Goal: Information Seeking & Learning: Learn about a topic

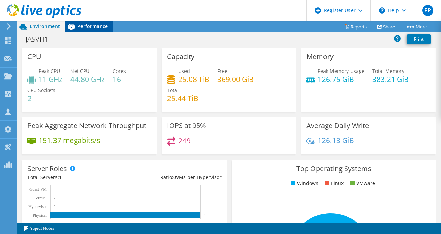
click at [90, 26] on span "Performance" at bounding box center [92, 26] width 30 height 7
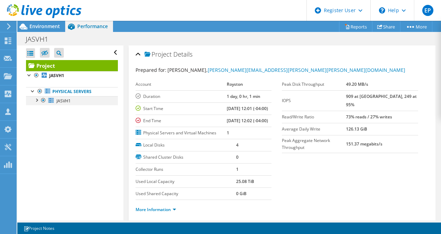
click at [36, 102] on div at bounding box center [36, 99] width 7 height 7
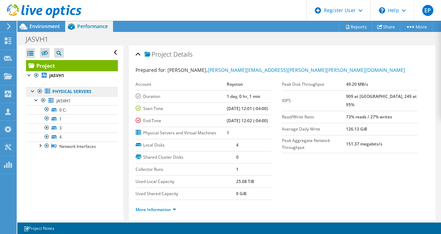
click at [60, 90] on link "Physical Servers" at bounding box center [72, 91] width 92 height 9
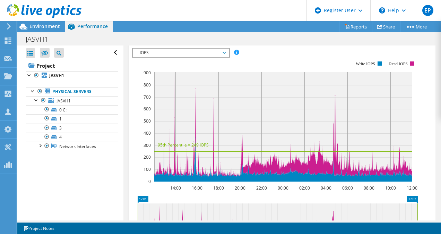
scroll to position [201, 0]
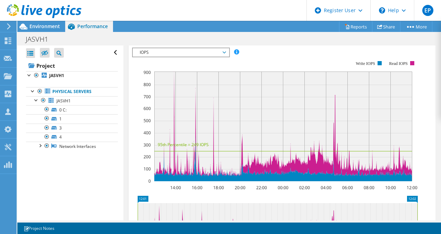
click at [190, 37] on span "Servers" at bounding box center [183, 33] width 28 height 7
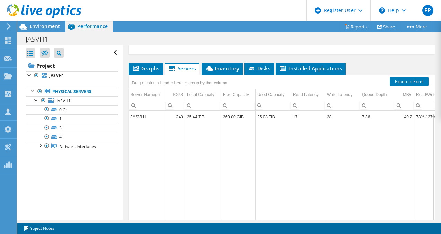
scroll to position [2, 0]
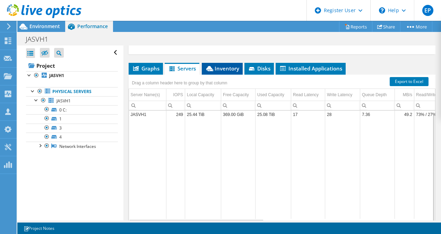
click at [222, 72] on span "Inventory" at bounding box center [222, 68] width 34 height 7
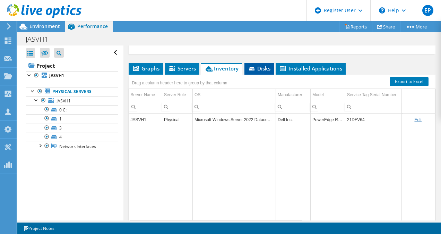
click at [254, 71] on icon at bounding box center [252, 69] width 7 height 5
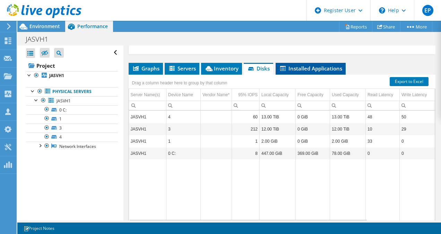
click at [309, 72] on span "Installed Applications" at bounding box center [310, 68] width 63 height 7
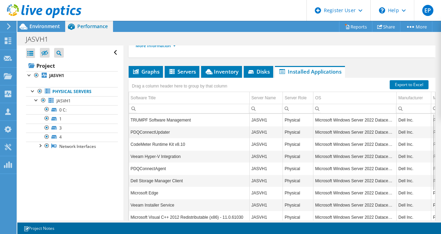
scroll to position [165, 0]
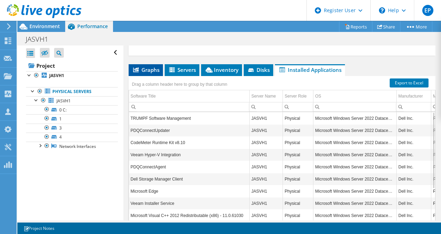
click at [155, 73] on span "Graphs" at bounding box center [145, 69] width 27 height 7
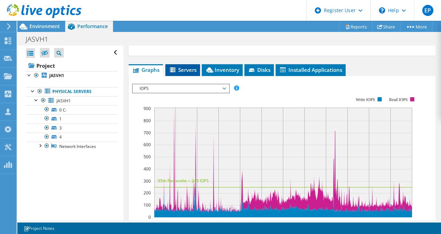
click at [184, 73] on span "Servers" at bounding box center [183, 69] width 28 height 7
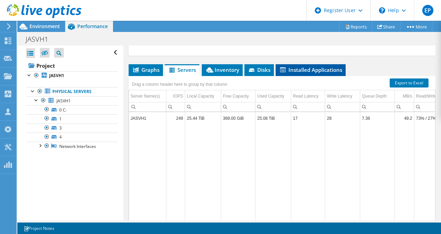
click at [305, 73] on span "Installed Applications" at bounding box center [310, 69] width 63 height 7
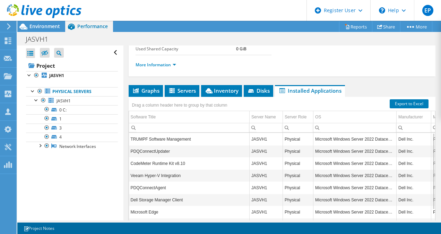
scroll to position [144, 0]
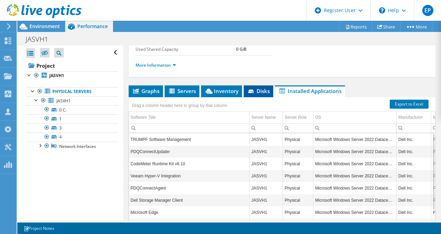
click at [261, 94] on span "Disks" at bounding box center [258, 90] width 23 height 7
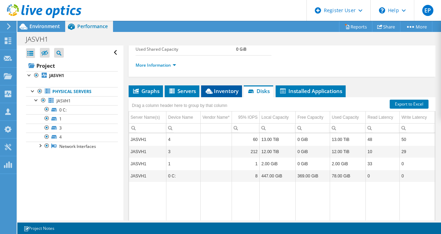
click at [221, 94] on span "Inventory" at bounding box center [221, 90] width 34 height 7
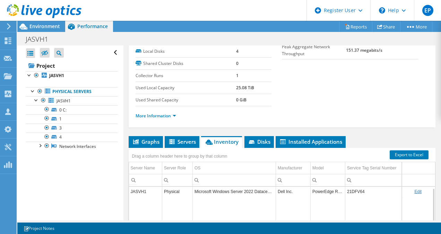
scroll to position [93, 0]
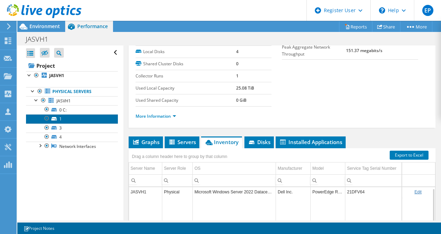
click at [63, 122] on link "1" at bounding box center [72, 118] width 92 height 9
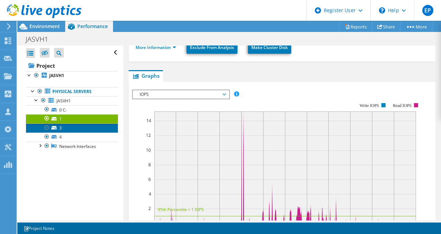
click at [64, 126] on link "3" at bounding box center [72, 127] width 92 height 9
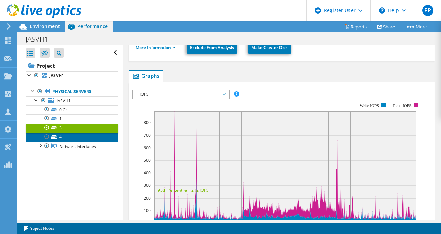
click at [66, 136] on link "4" at bounding box center [72, 136] width 92 height 9
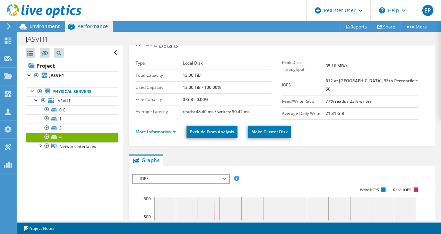
scroll to position [0, 0]
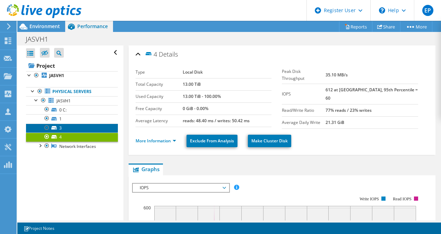
click at [64, 127] on link "3" at bounding box center [72, 127] width 92 height 9
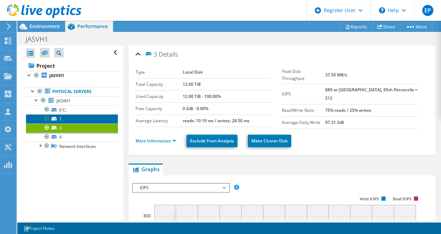
click at [74, 121] on link "1" at bounding box center [72, 118] width 92 height 9
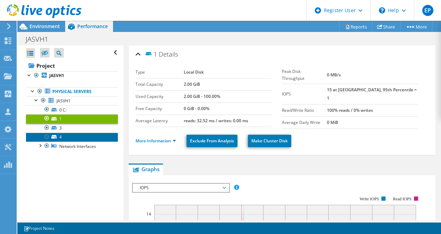
click at [72, 140] on link "4" at bounding box center [72, 136] width 92 height 9
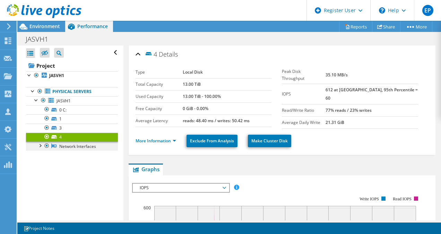
click at [78, 148] on link "Network Interfaces" at bounding box center [72, 145] width 92 height 9
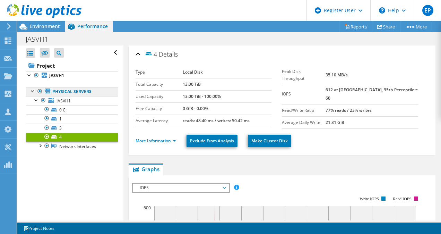
click at [84, 95] on link "Physical Servers" at bounding box center [72, 91] width 92 height 9
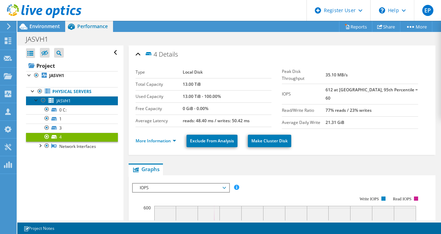
click at [81, 99] on link "JASVH1" at bounding box center [72, 100] width 92 height 9
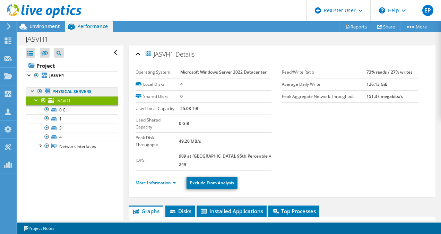
click at [84, 92] on link "Physical Servers" at bounding box center [72, 91] width 92 height 9
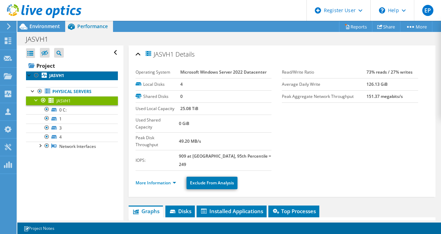
click at [78, 75] on link "JASVH1" at bounding box center [72, 75] width 92 height 9
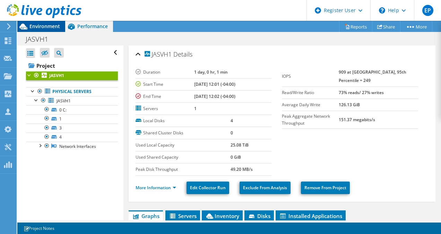
click at [60, 23] on div "Environment" at bounding box center [41, 26] width 48 height 11
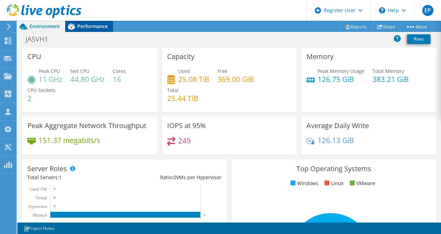
click at [93, 26] on span "Performance" at bounding box center [92, 26] width 30 height 7
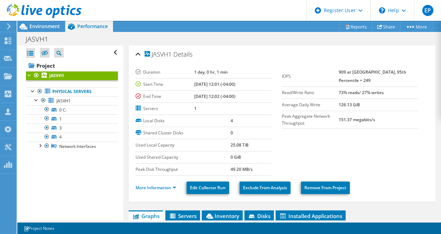
click at [342, 150] on section "Duration 1 day, 0 hr, 1 min Start Time [DATE] 12:01 (-04:00) End Time [DATE] 12…" at bounding box center [281, 120] width 293 height 109
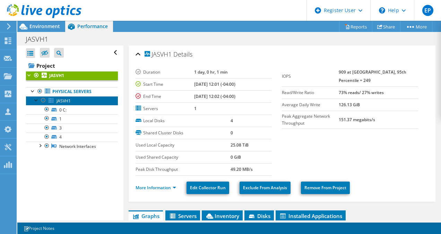
click at [82, 97] on link "JASVH1" at bounding box center [72, 100] width 92 height 9
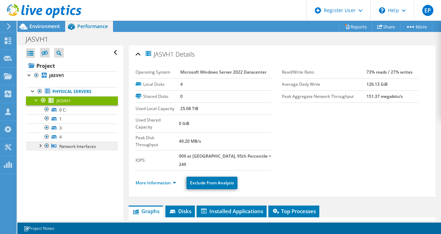
click at [60, 145] on link "Network Interfaces" at bounding box center [72, 145] width 92 height 9
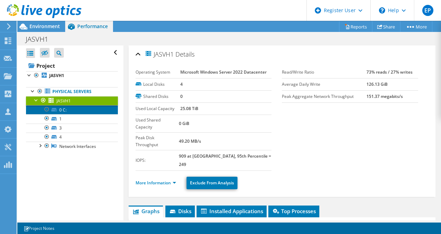
click at [69, 111] on link "0 C:" at bounding box center [72, 109] width 92 height 9
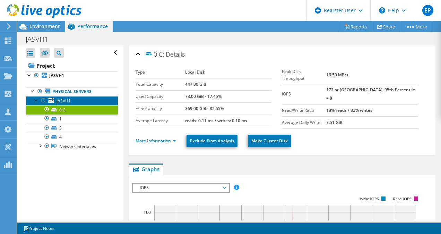
click at [73, 100] on link "JASVH1" at bounding box center [72, 100] width 92 height 9
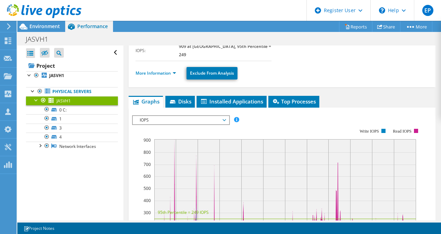
scroll to position [109, 0]
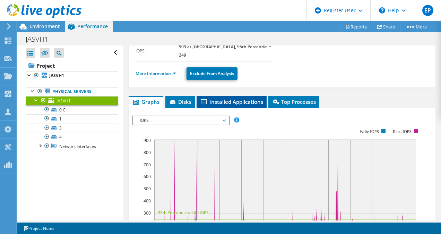
click at [252, 96] on li "Installed Applications" at bounding box center [231, 102] width 70 height 12
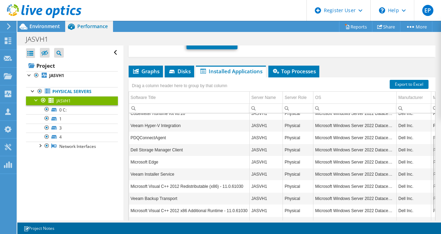
scroll to position [142, 0]
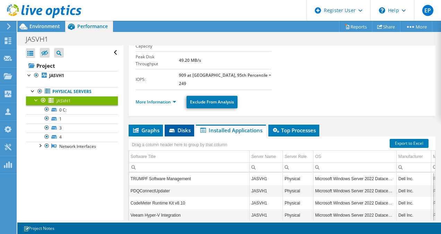
click at [180, 126] on span "Disks" at bounding box center [179, 129] width 23 height 7
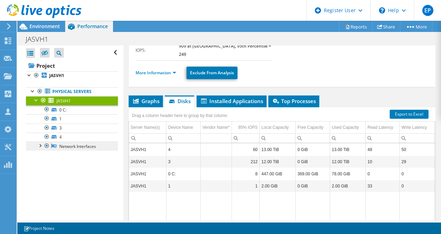
click at [69, 144] on link "Network Interfaces" at bounding box center [72, 145] width 92 height 9
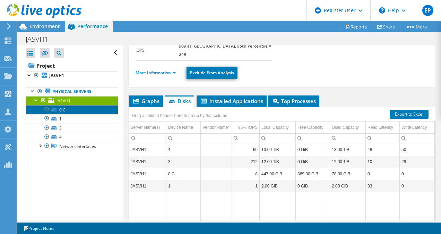
click at [72, 114] on link "0 C:" at bounding box center [72, 109] width 92 height 9
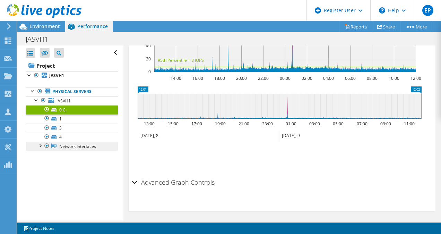
click at [64, 144] on link "Network Interfaces" at bounding box center [72, 145] width 92 height 9
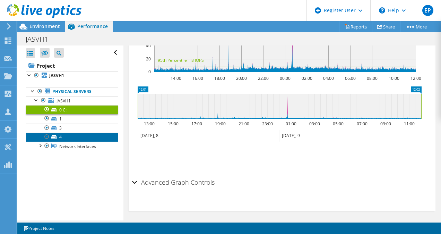
click at [53, 137] on icon at bounding box center [54, 136] width 6 height 3
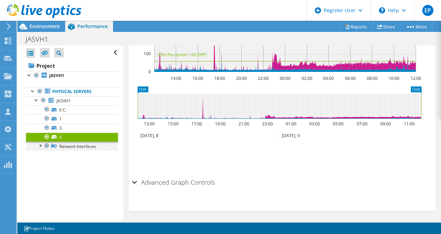
click at [41, 145] on div at bounding box center [39, 144] width 7 height 7
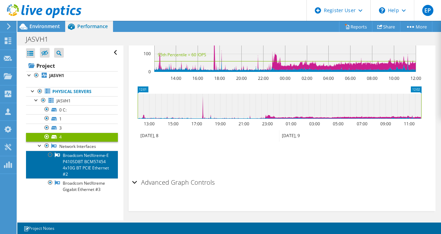
click at [92, 161] on link "Broadcom NetXtreme-E P410SDBT BCM57454 4x10G BT PCIE Ethernet #2" at bounding box center [72, 164] width 92 height 28
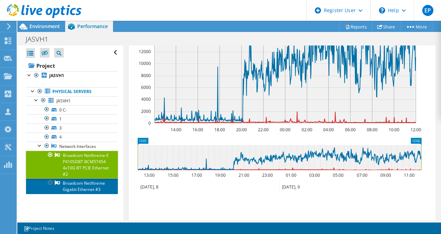
click at [94, 184] on link "Broadcom NetXtreme Gigabit Ethernet #3" at bounding box center [72, 185] width 92 height 15
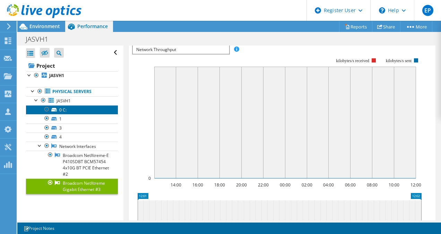
click at [64, 109] on link "0 C:" at bounding box center [72, 109] width 92 height 9
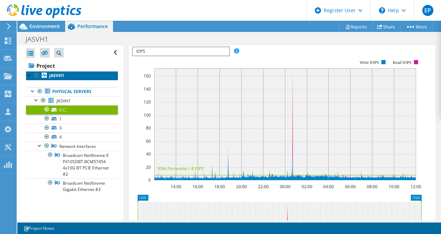
click at [53, 71] on link "JASVH1" at bounding box center [72, 75] width 92 height 9
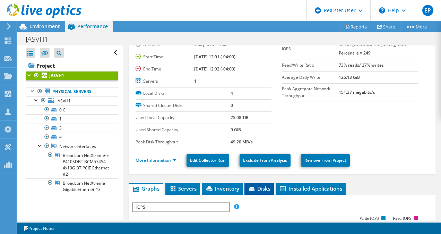
click at [263, 188] on span "Disks" at bounding box center [259, 188] width 23 height 7
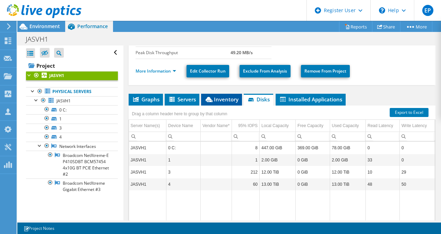
click at [232, 98] on span "Inventory" at bounding box center [221, 99] width 34 height 7
